Goal: Transaction & Acquisition: Purchase product/service

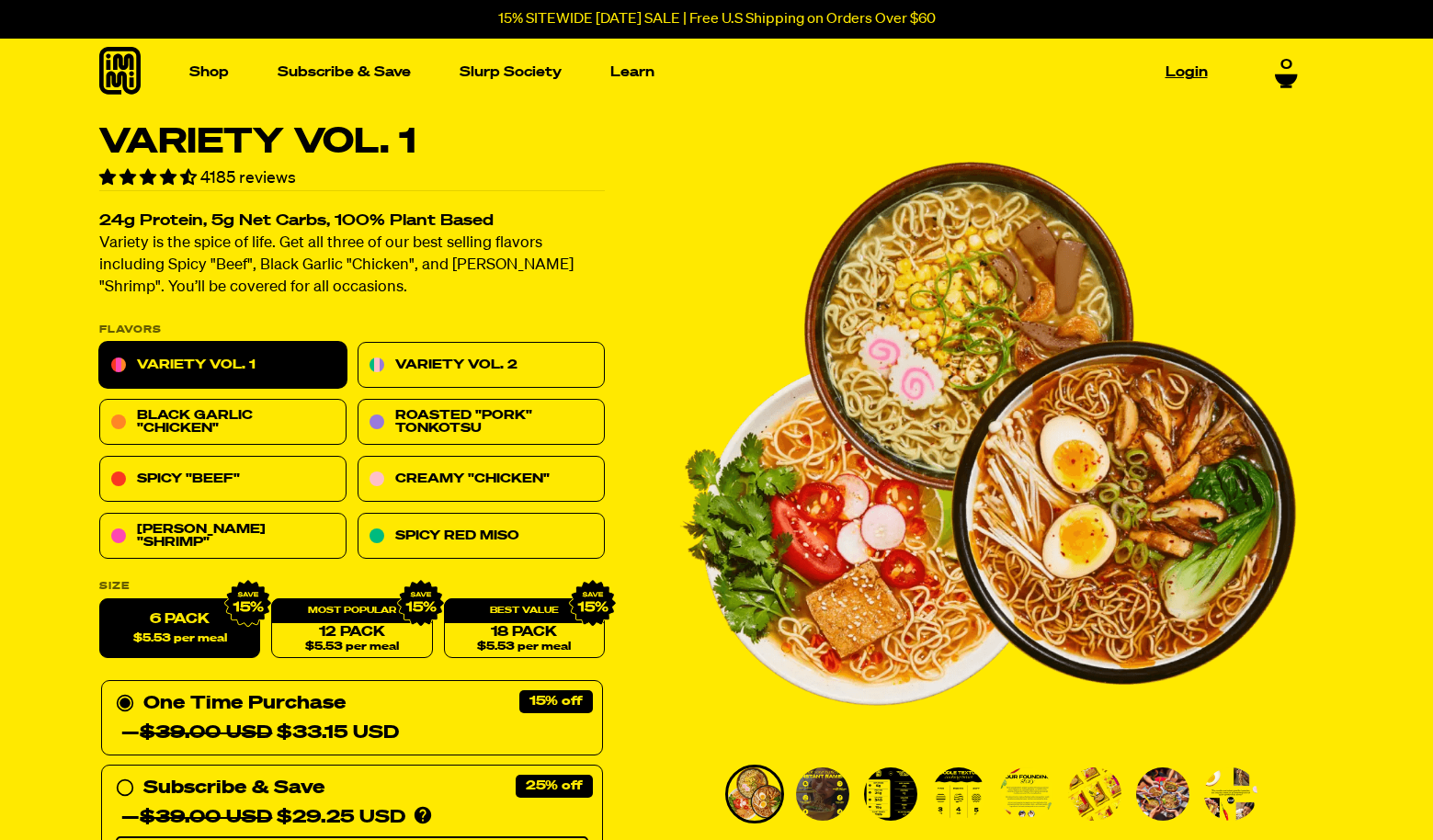
click at [1199, 75] on link "Login" at bounding box center [1186, 73] width 57 height 29
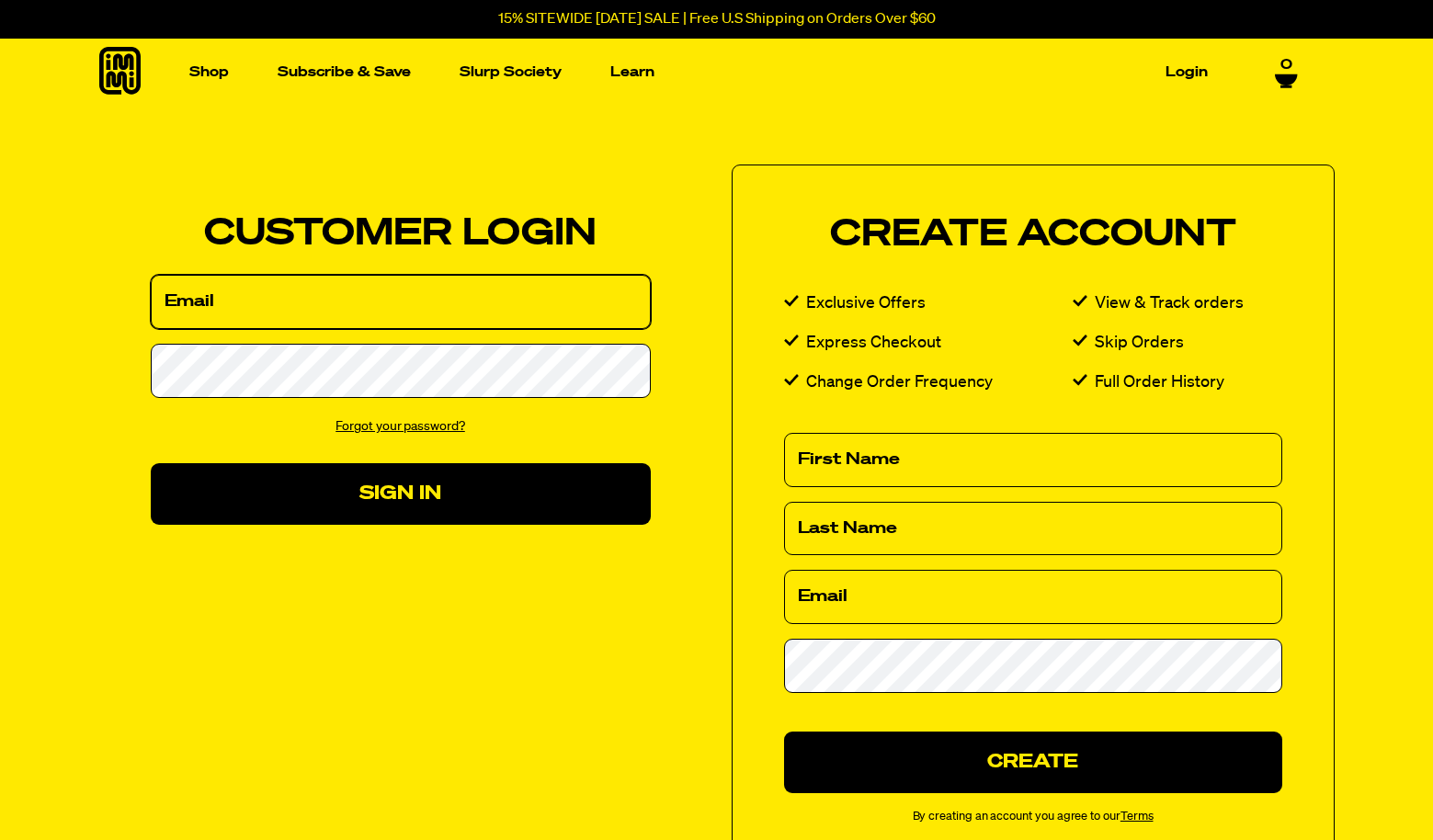
click at [423, 293] on input "Email" at bounding box center [401, 301] width 500 height 54
type input "[EMAIL_ADDRESS][DOMAIN_NAME]"
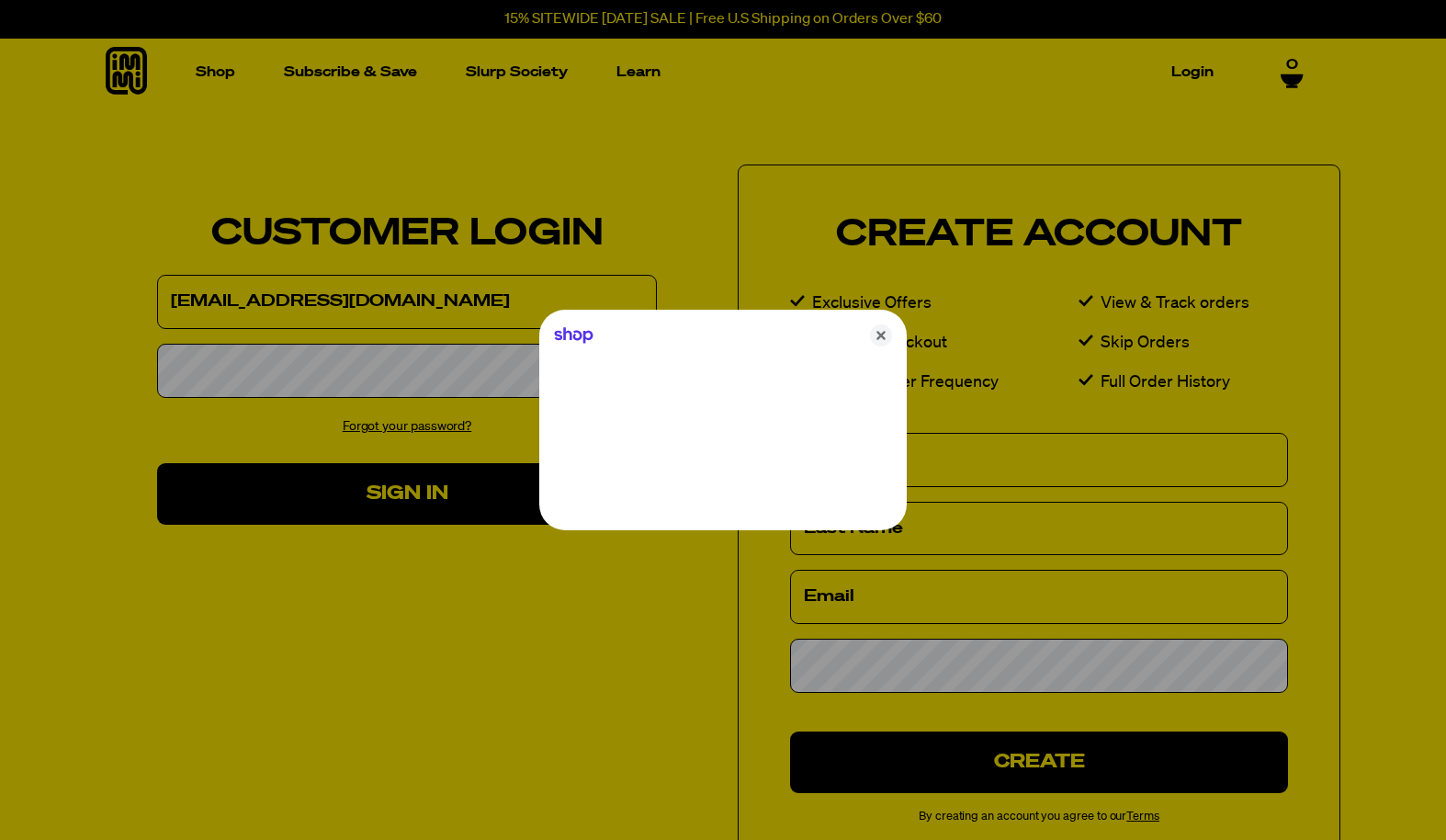
click at [370, 371] on div at bounding box center [723, 420] width 1446 height 840
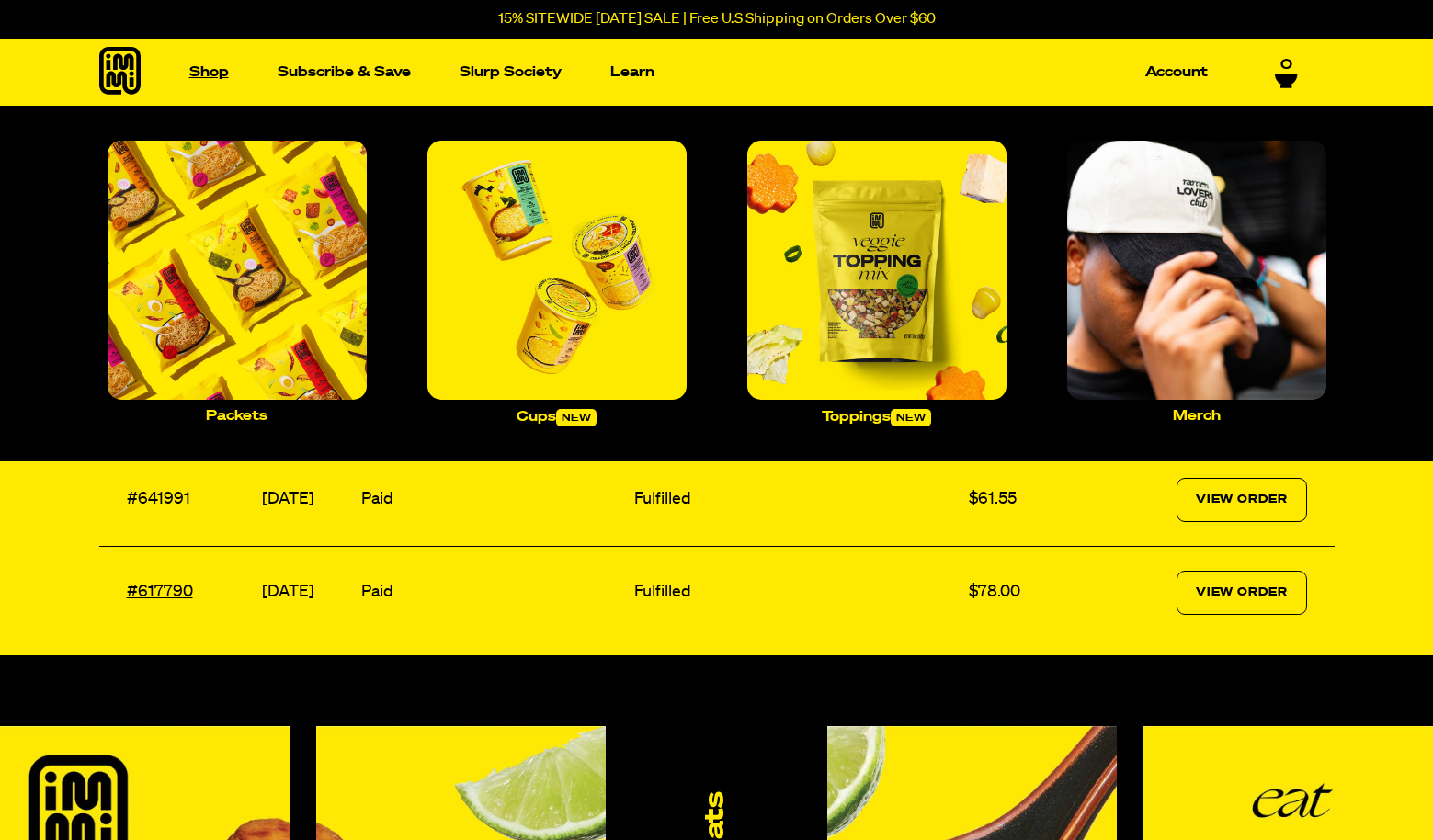
click at [216, 80] on link "Shop" at bounding box center [208, 73] width 54 height 29
click at [238, 271] on img "Main navigation" at bounding box center [236, 269] width 259 height 259
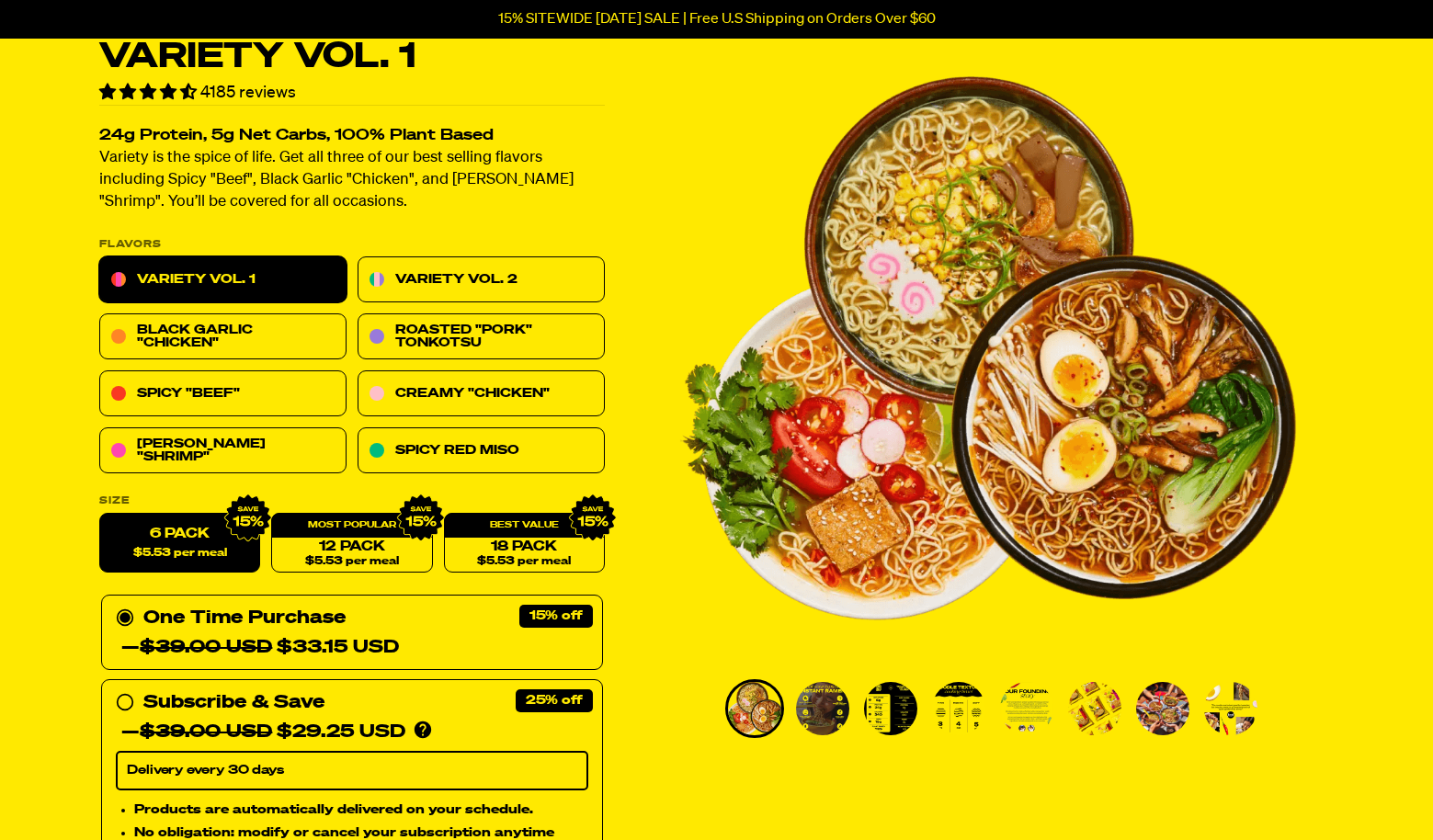
scroll to position [85, 0]
click at [453, 453] on link "Spicy Red Miso" at bounding box center [481, 451] width 248 height 46
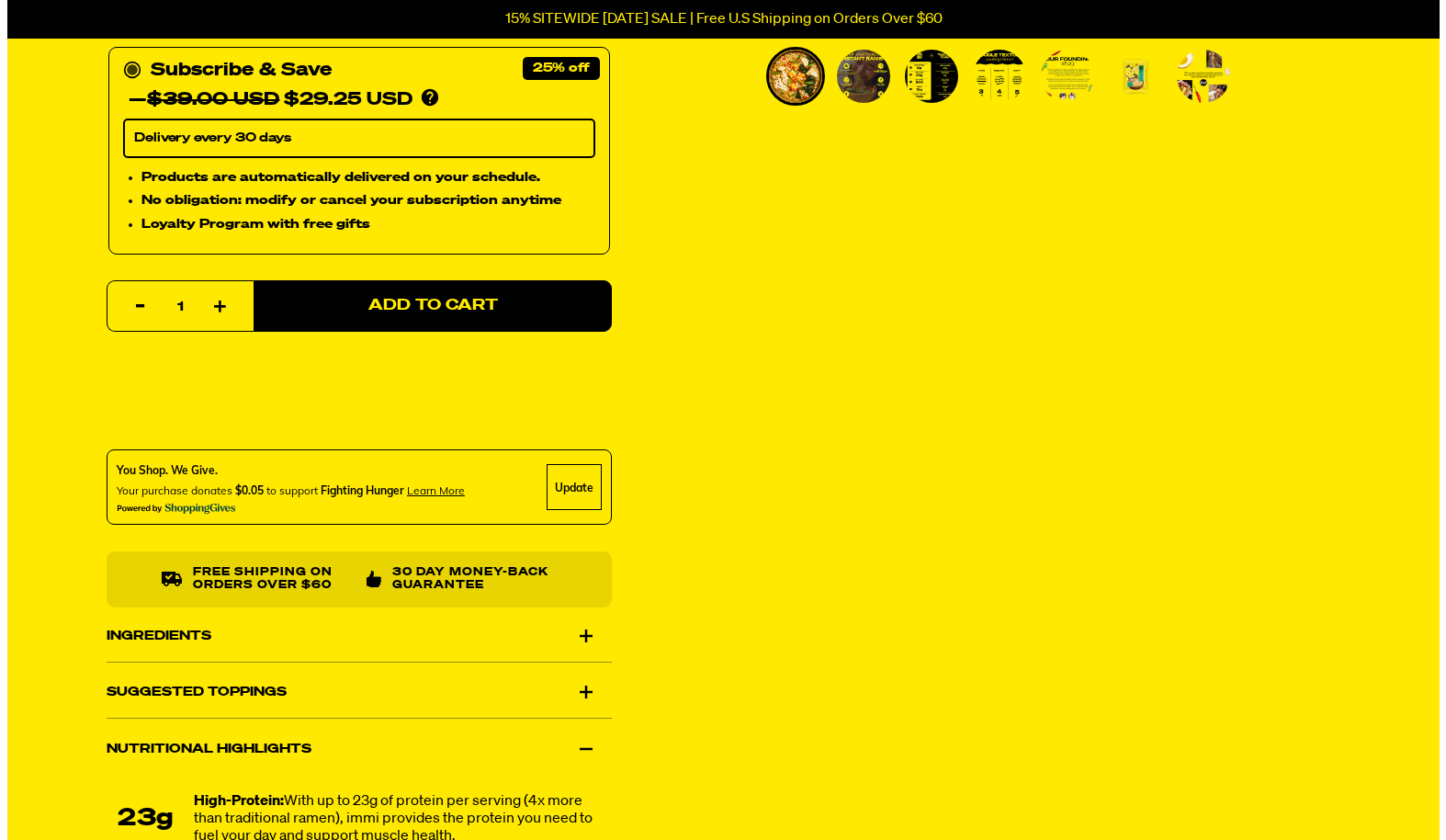
scroll to position [722, 0]
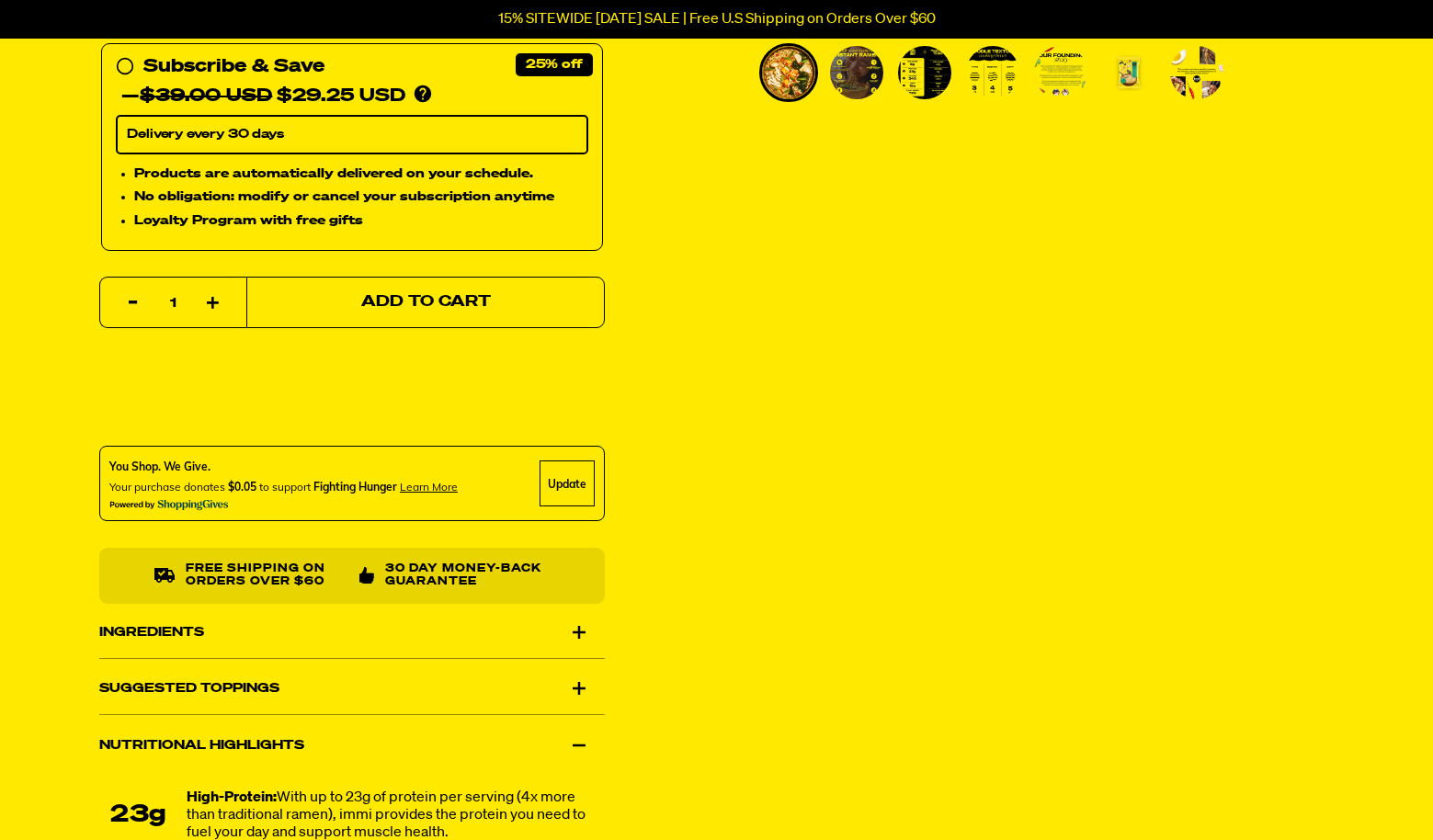
click at [464, 310] on span "Add to Cart" at bounding box center [425, 303] width 130 height 15
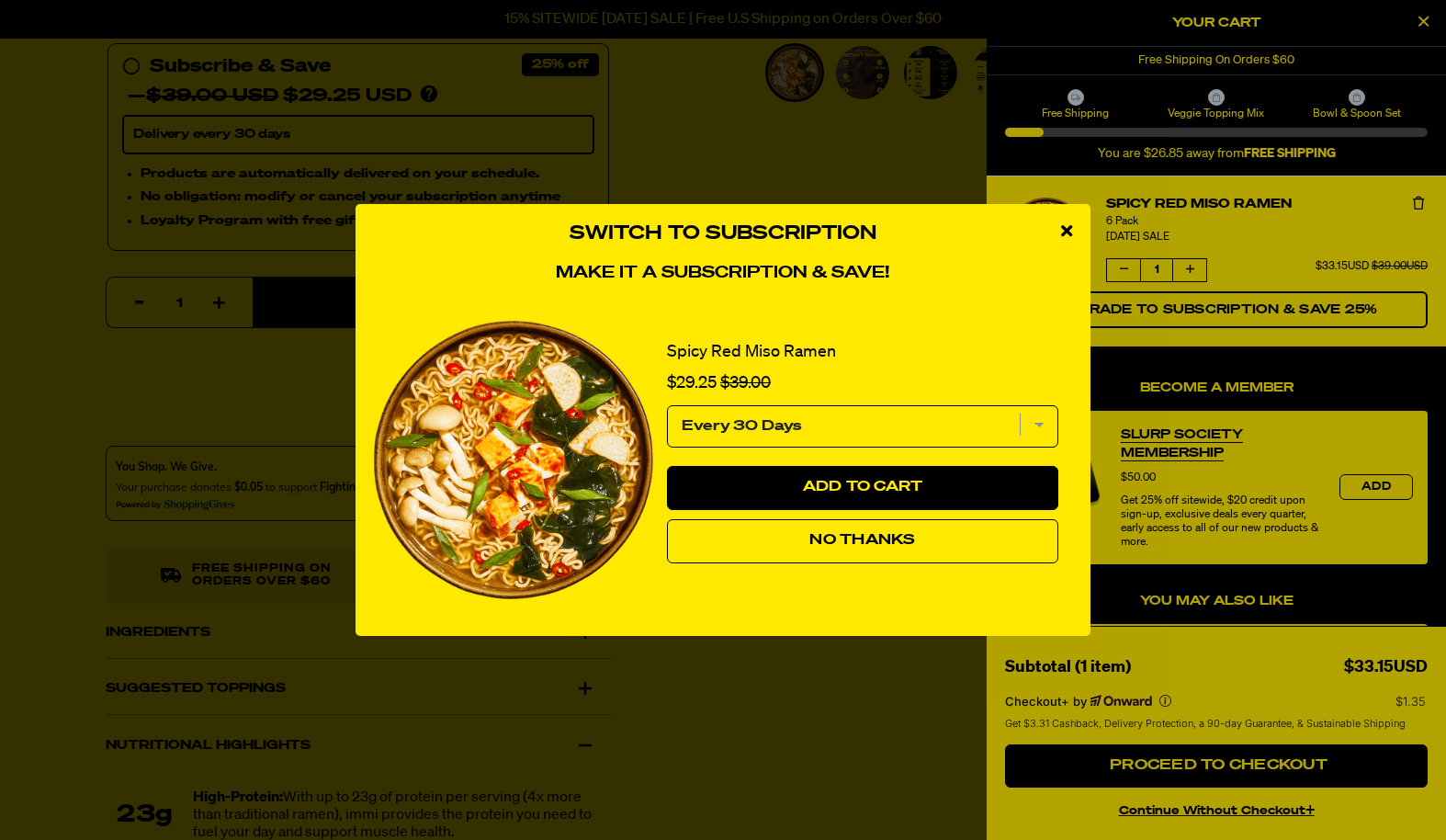
click at [880, 545] on span "No Thanks" at bounding box center [862, 540] width 106 height 14
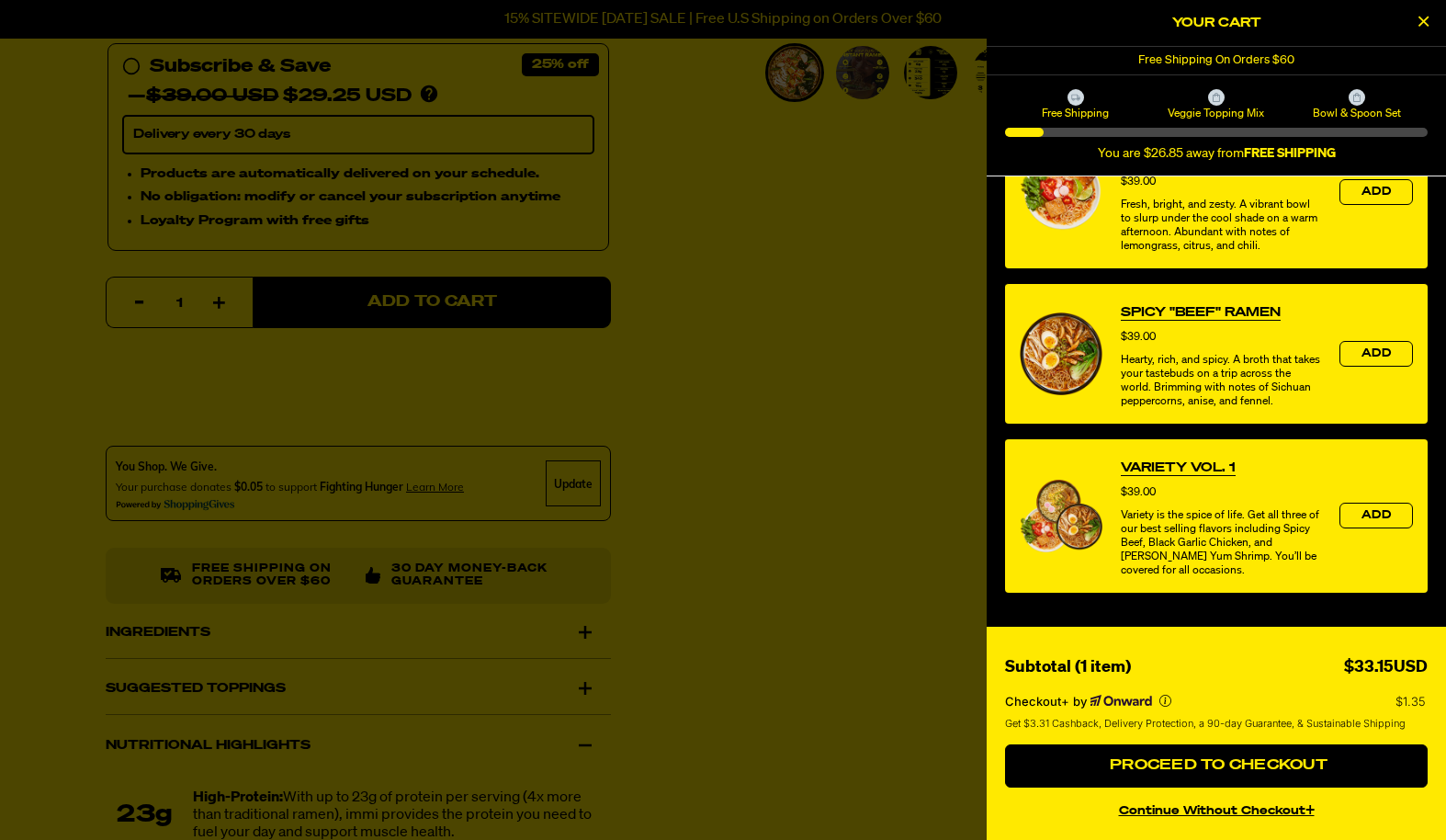
scroll to position [700, 0]
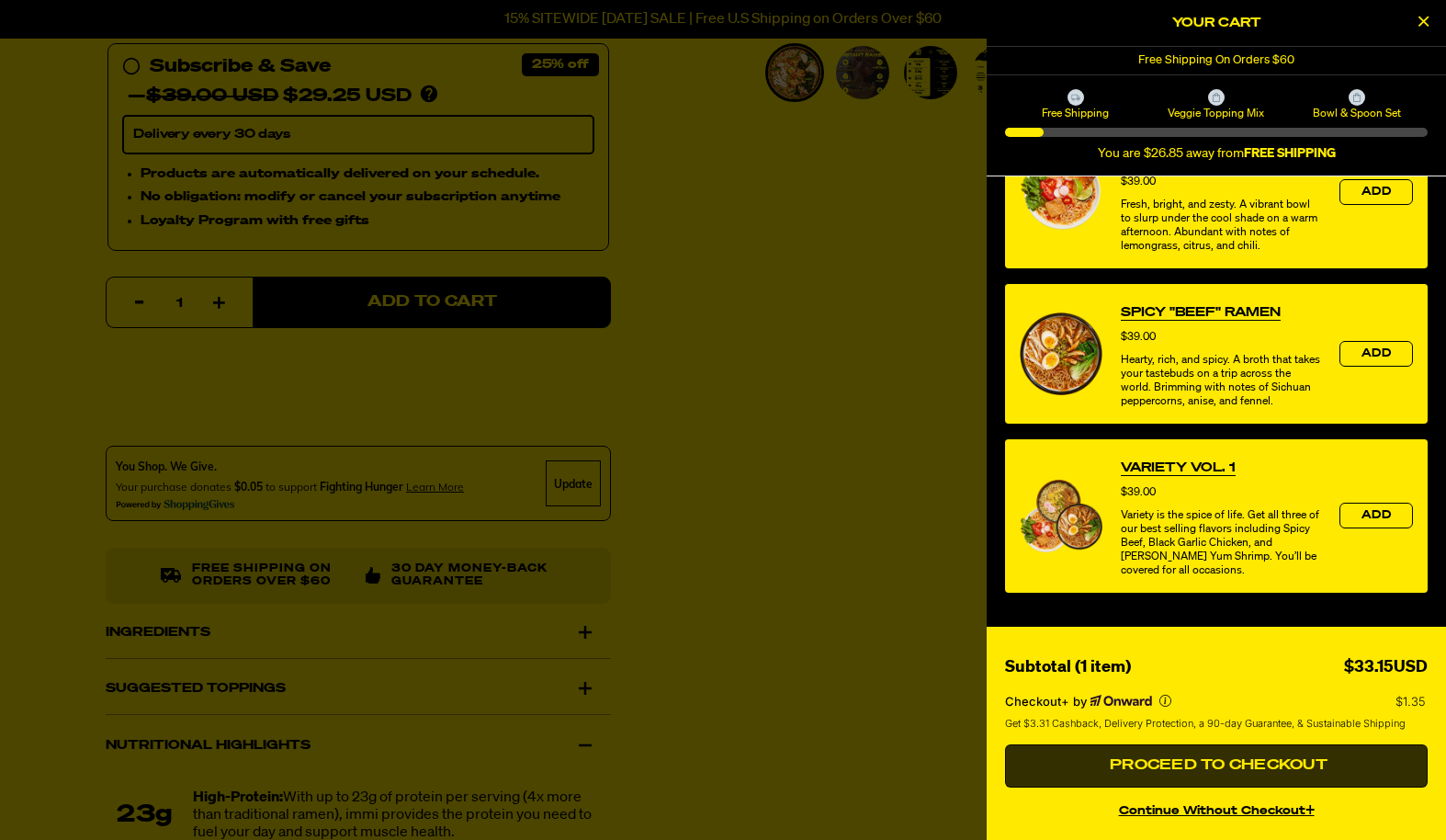
click at [1265, 762] on span "Proceed to Checkout" at bounding box center [1217, 765] width 223 height 14
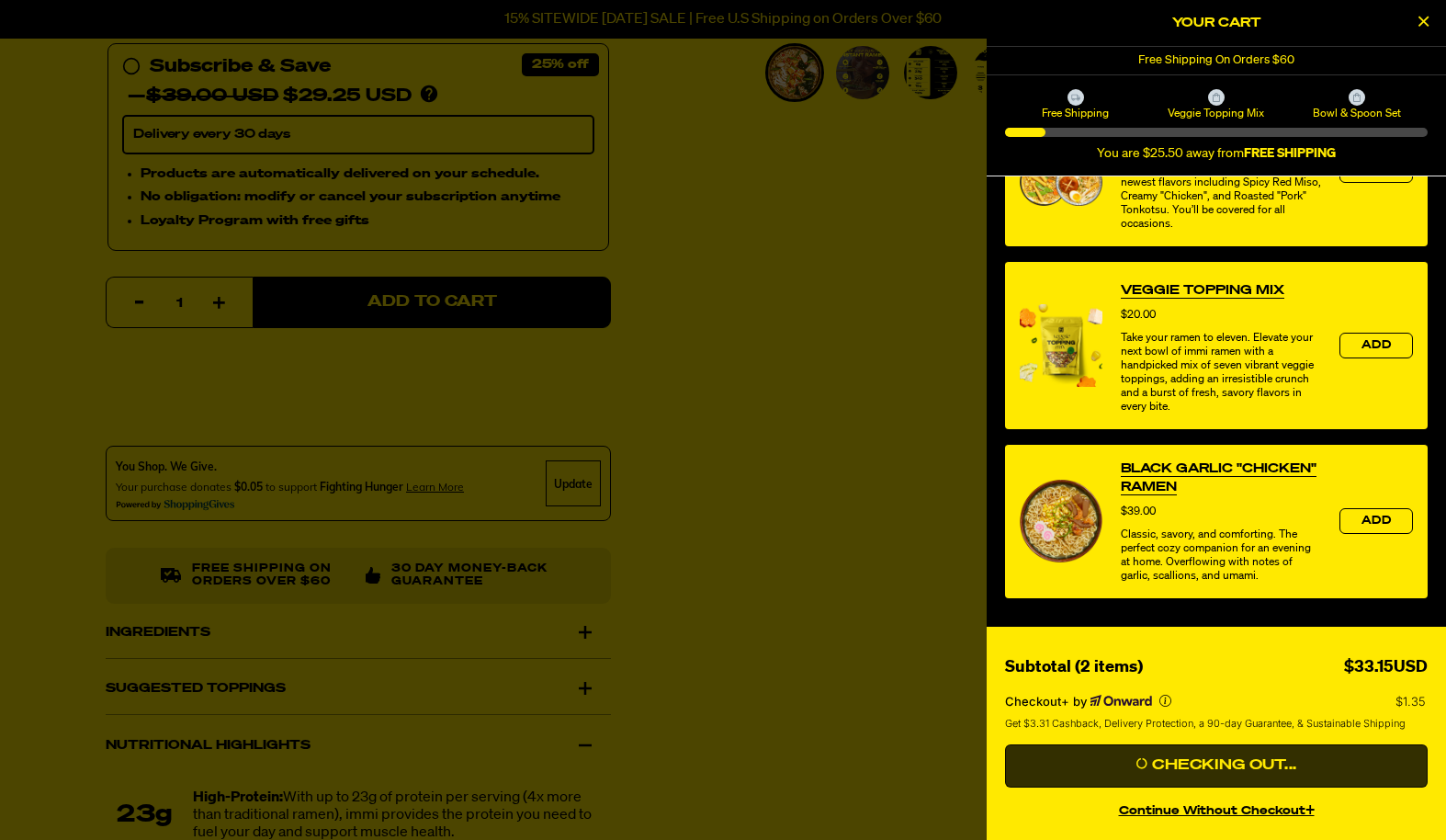
scroll to position [204, 0]
